Goal: Task Accomplishment & Management: Use online tool/utility

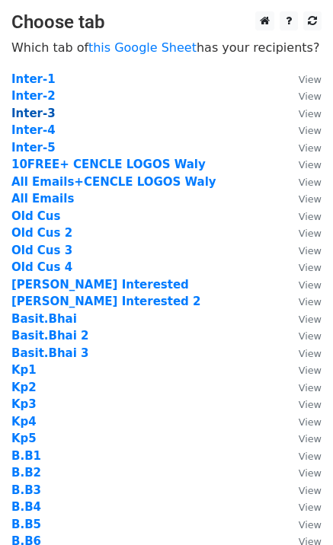
click at [44, 117] on strong "Inter-3" at bounding box center [33, 114] width 44 height 14
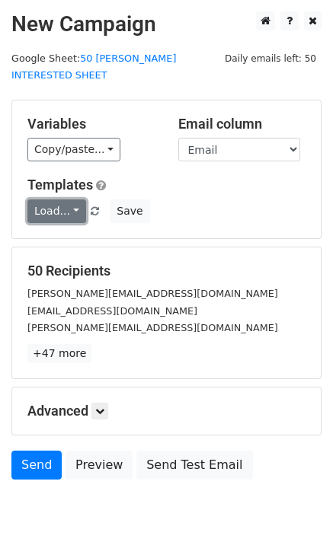
click at [49, 200] on link "Load..." at bounding box center [56, 212] width 59 height 24
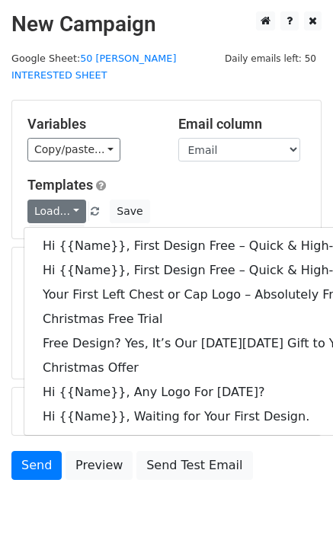
click at [144, 101] on div "Variables Copy/paste... {{Email}} {{Name}} {{Price 1}} {{Price}} Email column E…" at bounding box center [166, 170] width 309 height 138
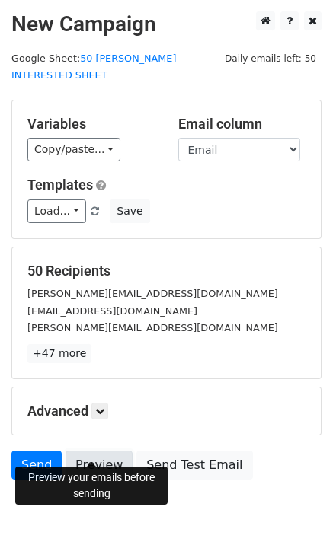
click at [91, 451] on link "Preview" at bounding box center [99, 465] width 67 height 29
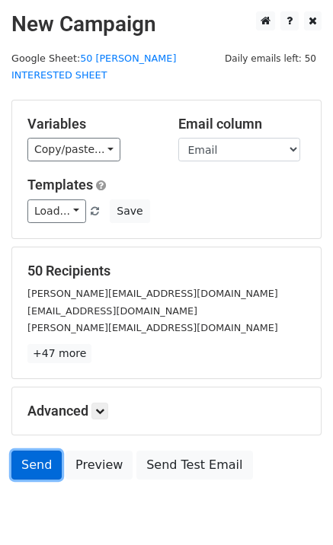
click at [39, 451] on link "Send" at bounding box center [36, 465] width 50 height 29
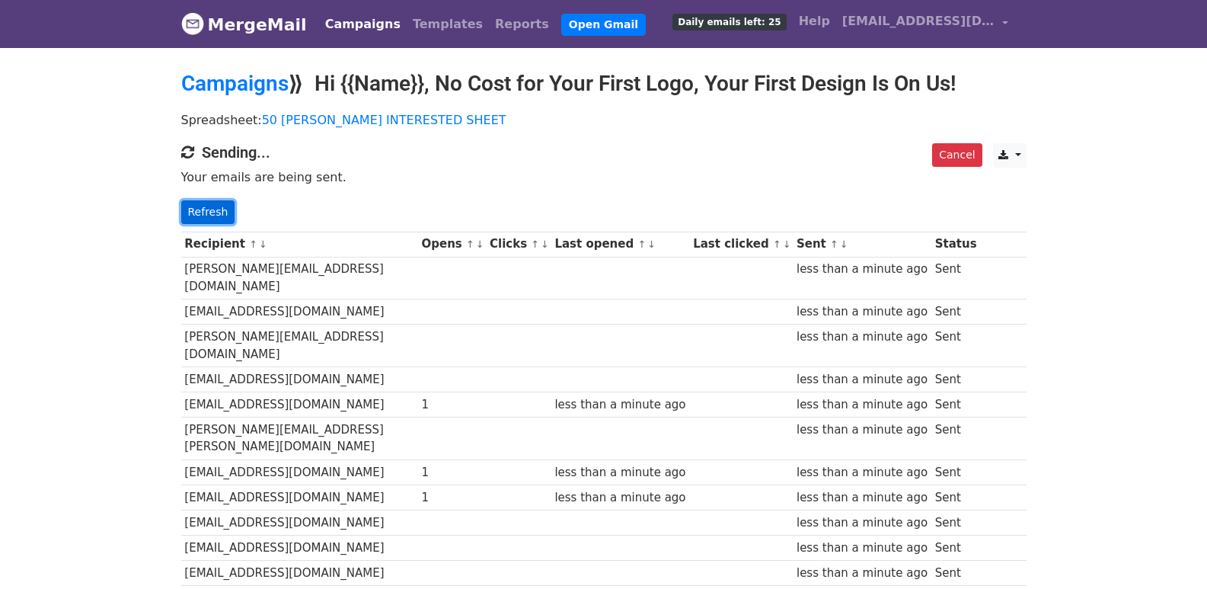
click at [197, 205] on link "Refresh" at bounding box center [208, 212] width 54 height 24
click at [218, 213] on link "Refresh" at bounding box center [208, 212] width 54 height 24
click at [206, 197] on div "Cancel CSV Excel Sending... Your emails are being sent. Refresh" at bounding box center [604, 183] width 868 height 81
click at [228, 213] on link "Refresh" at bounding box center [208, 212] width 54 height 24
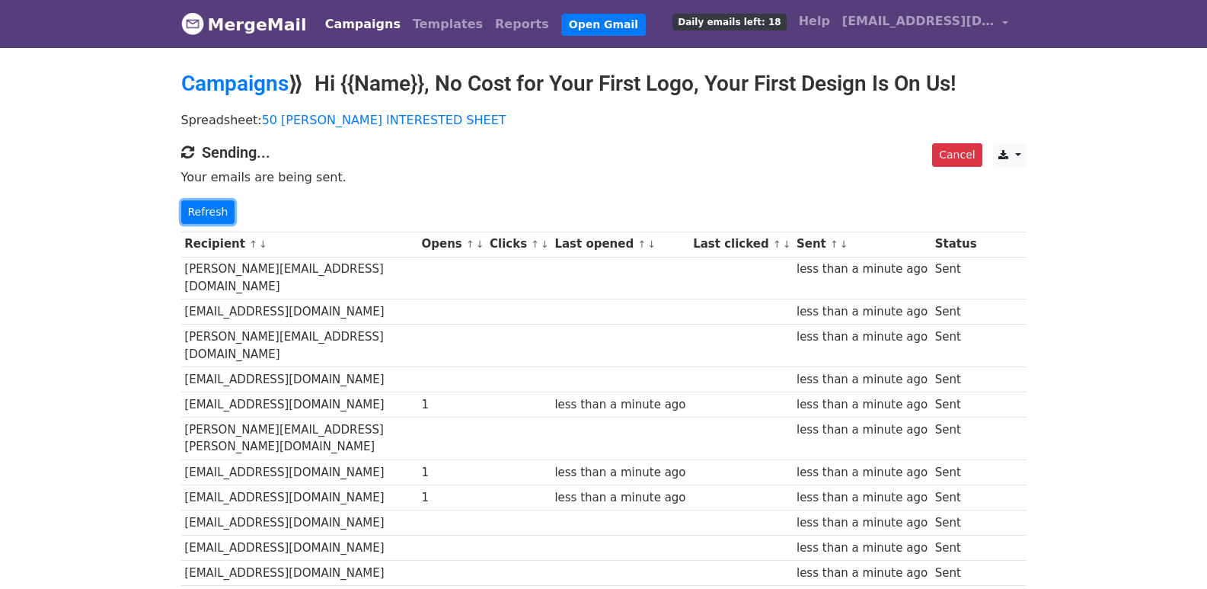
scroll to position [1038, 0]
click at [208, 212] on link "Refresh" at bounding box center [208, 212] width 54 height 24
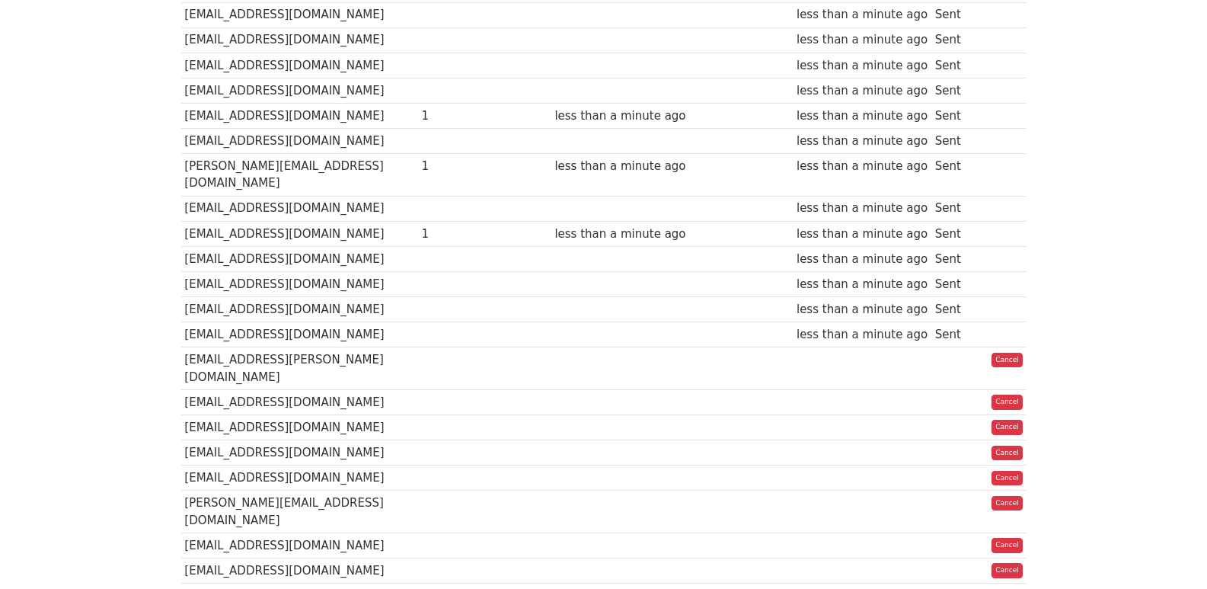
scroll to position [1068, 0]
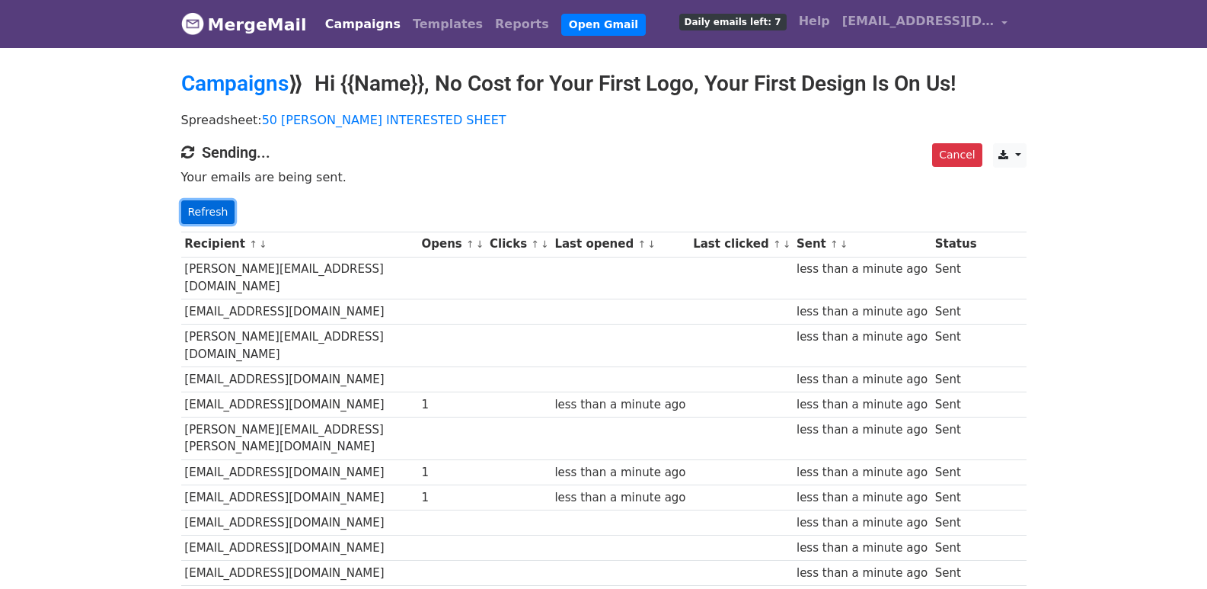
click at [200, 220] on link "Refresh" at bounding box center [208, 212] width 54 height 24
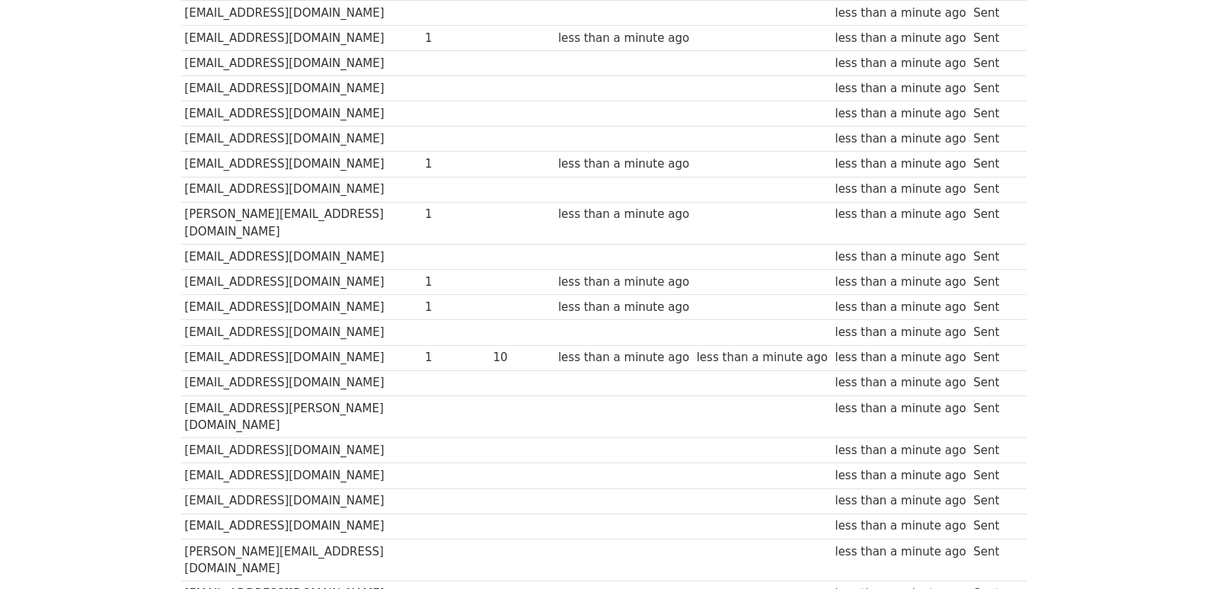
scroll to position [1060, 0]
